Goal: Transaction & Acquisition: Purchase product/service

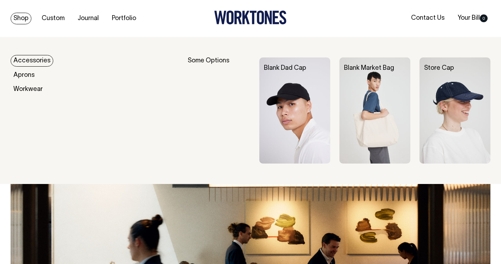
click at [18, 18] on link "Shop" at bounding box center [21, 19] width 21 height 12
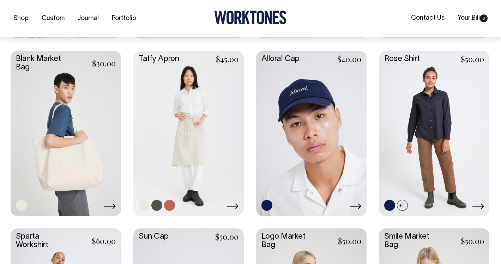
scroll to position [869, 0]
click at [235, 207] on icon at bounding box center [232, 206] width 12 height 6
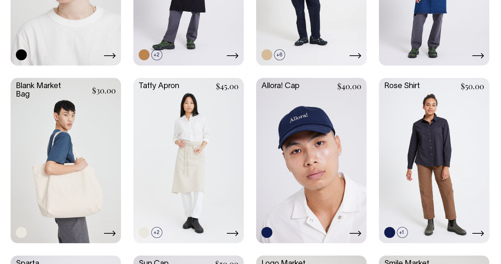
scroll to position [841, 0]
click at [106, 233] on icon at bounding box center [110, 233] width 12 height 5
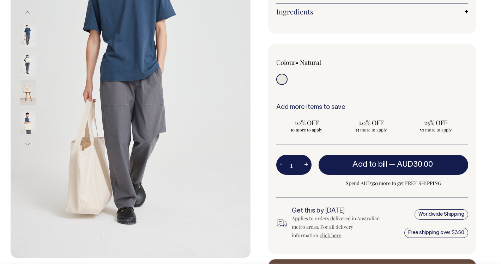
scroll to position [138, 0]
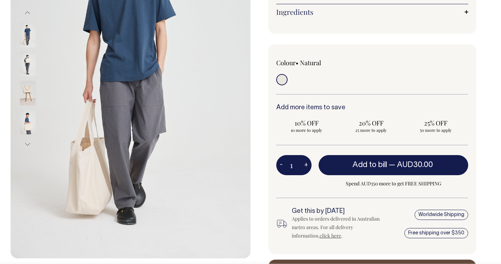
click at [31, 123] on img at bounding box center [28, 122] width 16 height 25
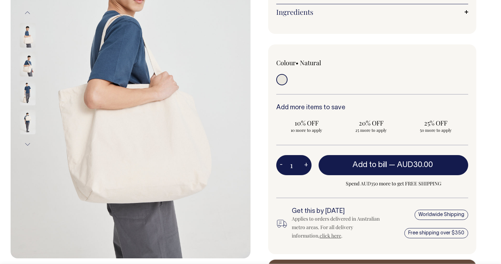
click at [23, 98] on img at bounding box center [28, 93] width 16 height 25
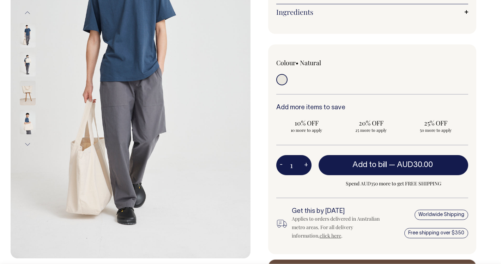
click at [28, 122] on img at bounding box center [28, 122] width 16 height 25
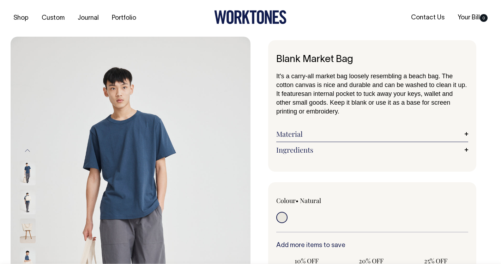
scroll to position [0, 0]
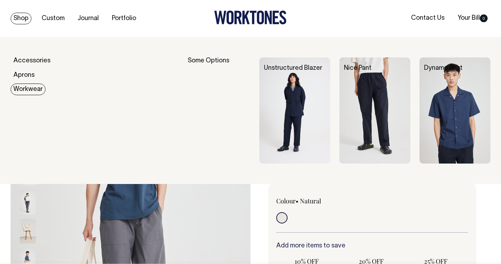
click at [29, 90] on link "Workwear" at bounding box center [28, 90] width 35 height 12
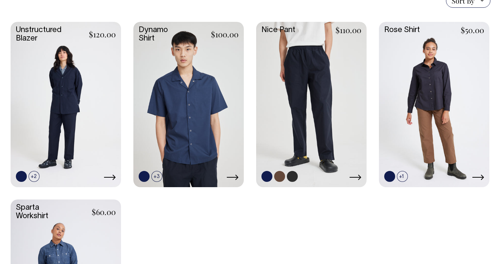
scroll to position [213, 0]
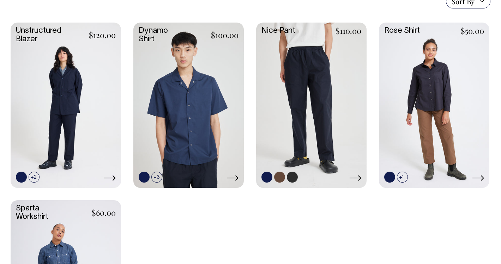
click at [301, 108] on link at bounding box center [311, 105] width 110 height 164
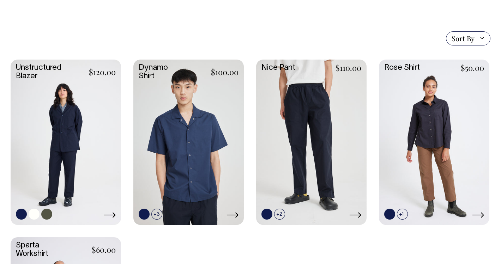
scroll to position [176, 0]
click at [81, 135] on link at bounding box center [66, 142] width 110 height 164
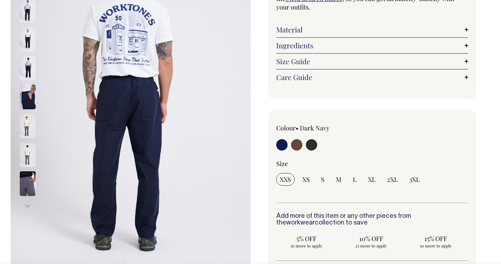
scroll to position [120, 0]
click at [24, 99] on img at bounding box center [28, 96] width 16 height 25
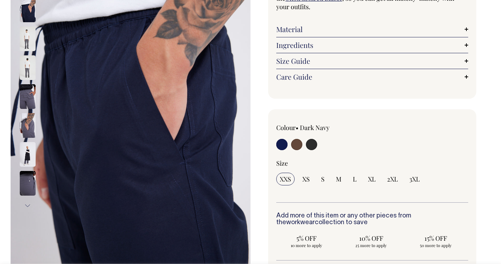
click at [29, 124] on img at bounding box center [28, 125] width 16 height 25
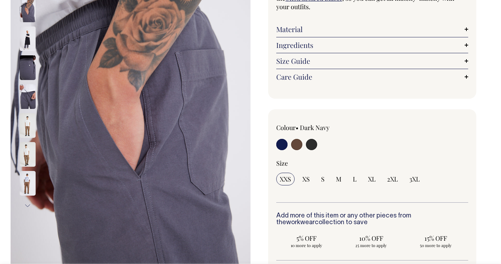
click at [27, 133] on img at bounding box center [28, 125] width 16 height 25
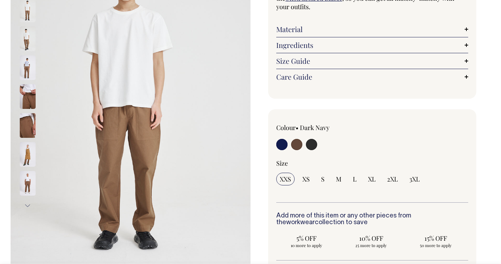
click at [26, 154] on img at bounding box center [28, 154] width 16 height 25
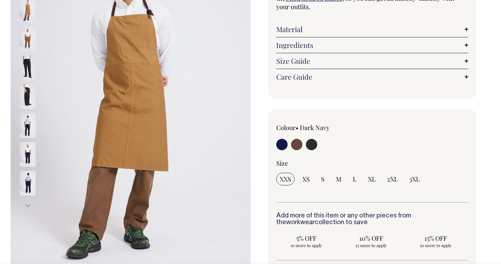
click at [29, 190] on img at bounding box center [28, 183] width 16 height 25
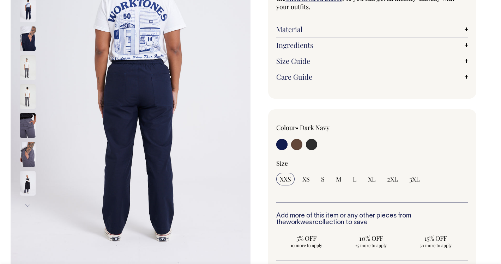
click at [27, 148] on img at bounding box center [28, 154] width 16 height 25
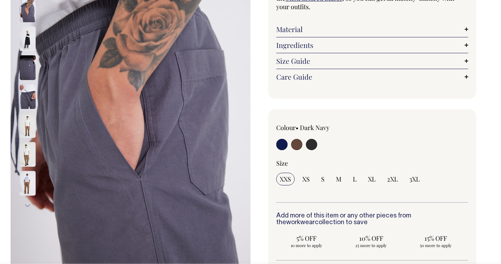
click at [29, 177] on div at bounding box center [36, 212] width 35 height 1359
click at [29, 59] on img at bounding box center [28, 67] width 16 height 25
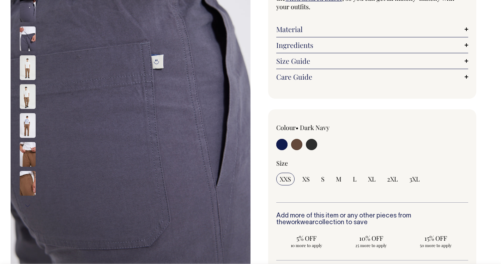
click at [28, 68] on img at bounding box center [28, 67] width 16 height 25
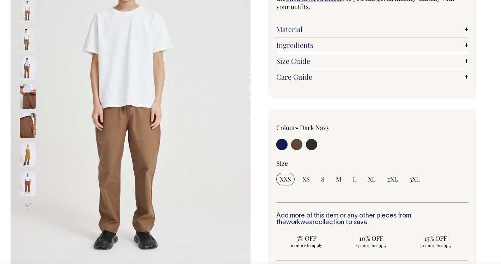
click at [27, 103] on img at bounding box center [28, 96] width 16 height 25
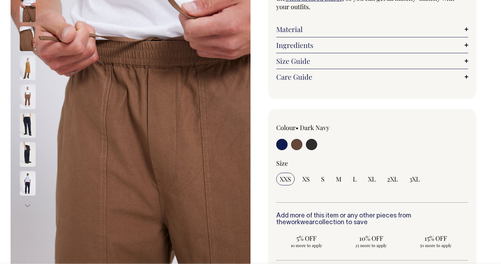
click at [27, 73] on img at bounding box center [28, 67] width 16 height 25
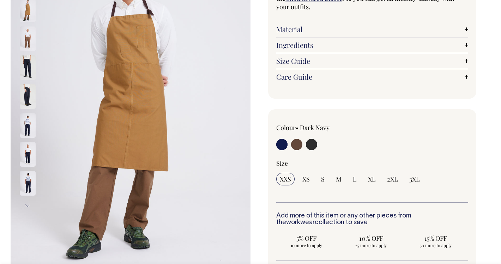
click at [27, 81] on div at bounding box center [36, 67] width 35 height 29
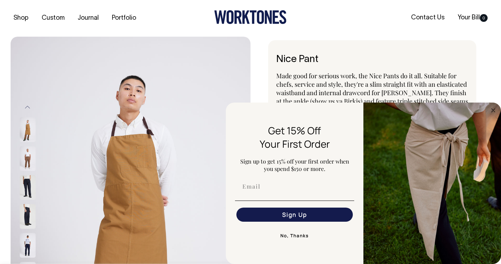
scroll to position [0, 0]
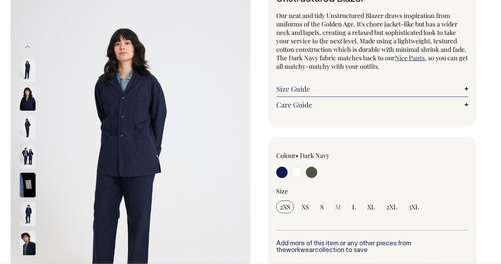
click at [308, 171] on input "radio" at bounding box center [311, 172] width 11 height 11
radio input "true"
select select "Olive"
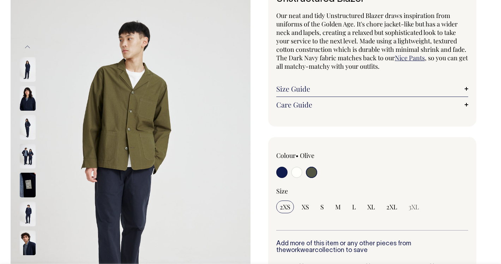
scroll to position [61, 0]
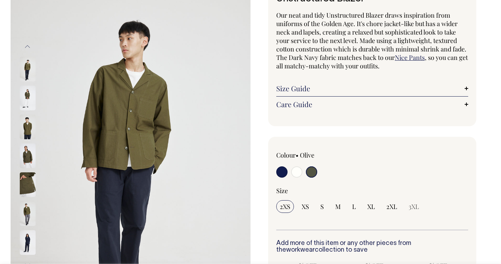
click at [298, 174] on input "radio" at bounding box center [296, 171] width 11 height 11
radio input "true"
select select "Off-White"
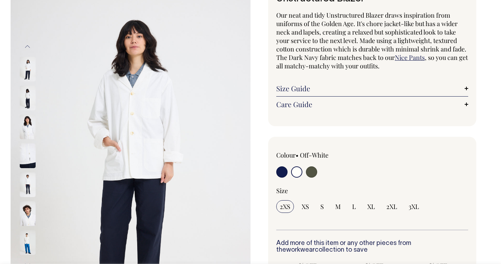
click at [282, 175] on input "radio" at bounding box center [281, 171] width 11 height 11
radio input "true"
select select "Dark Navy"
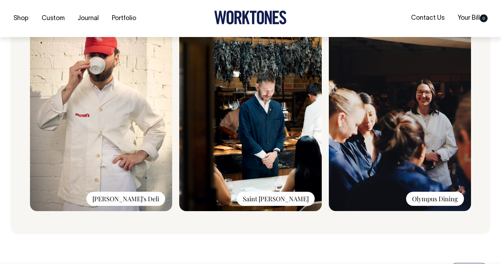
scroll to position [573, 0]
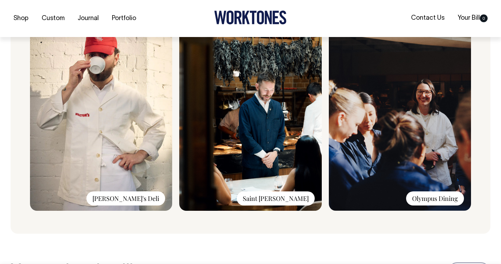
click at [148, 191] on div "[PERSON_NAME]'s Deli" at bounding box center [125, 198] width 79 height 14
click at [106, 108] on img at bounding box center [101, 116] width 142 height 189
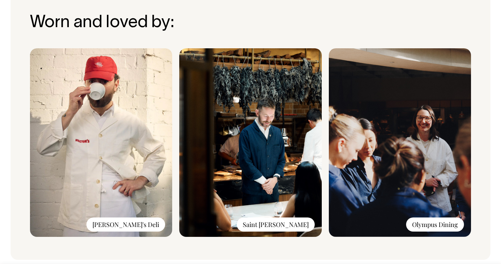
scroll to position [546, 0]
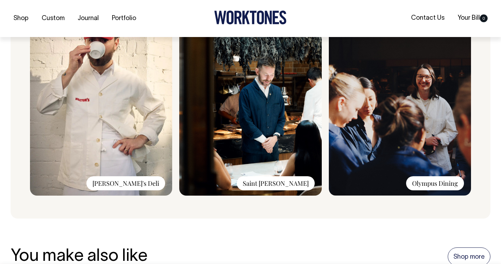
click at [100, 76] on img at bounding box center [101, 101] width 142 height 189
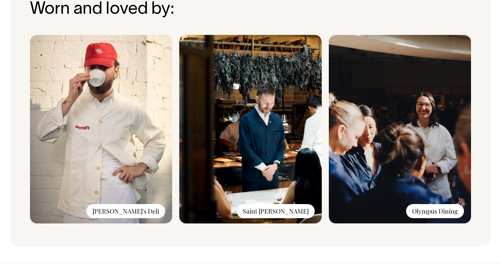
click at [104, 81] on img at bounding box center [101, 129] width 142 height 189
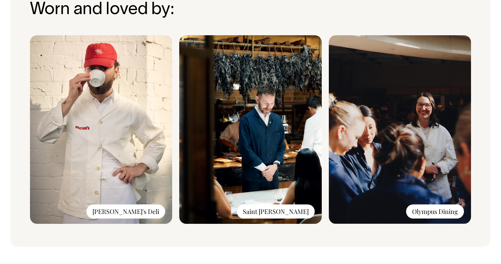
click at [149, 215] on div "[PERSON_NAME]'s Deli" at bounding box center [125, 211] width 79 height 14
click at [149, 213] on div "[PERSON_NAME]'s Deli" at bounding box center [125, 211] width 79 height 14
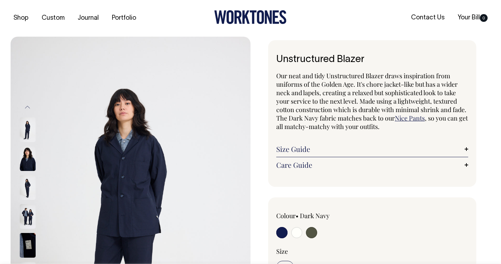
scroll to position [0, 0]
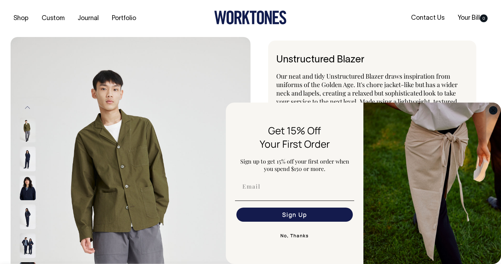
click at [492, 111] on icon "Close dialog" at bounding box center [493, 111] width 4 height 4
